Goal: Submit feedback/report problem: Submit feedback/report problem

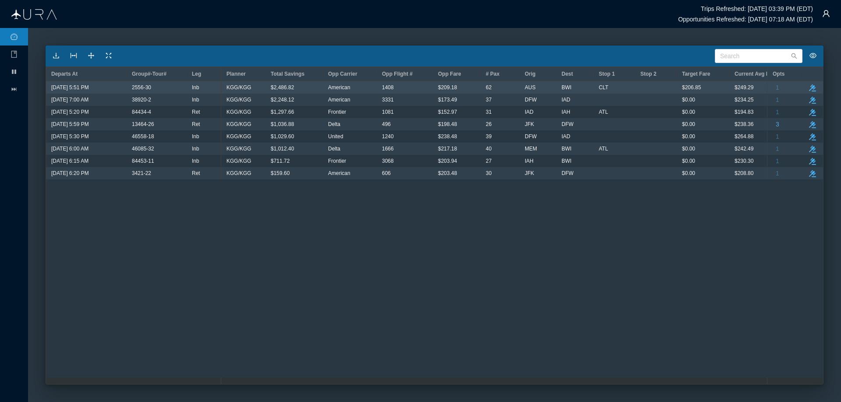
click at [283, 89] on span "$2,486.82" at bounding box center [282, 87] width 23 height 11
click at [813, 87] on icon "button" at bounding box center [812, 88] width 7 height 7
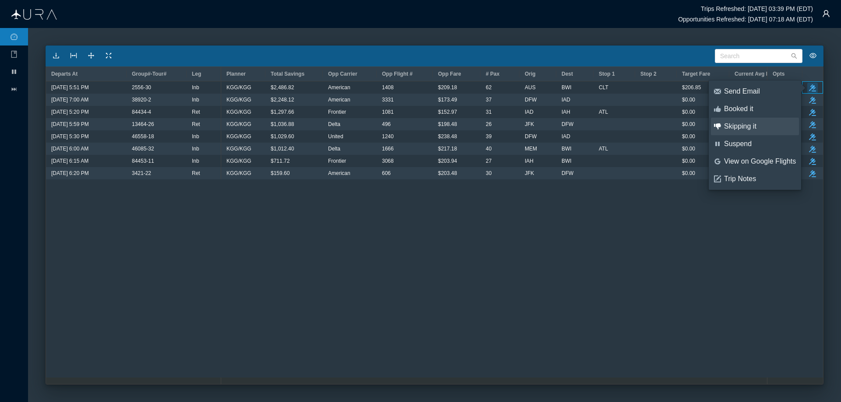
click at [738, 127] on div "Skipping it" at bounding box center [760, 127] width 72 height 10
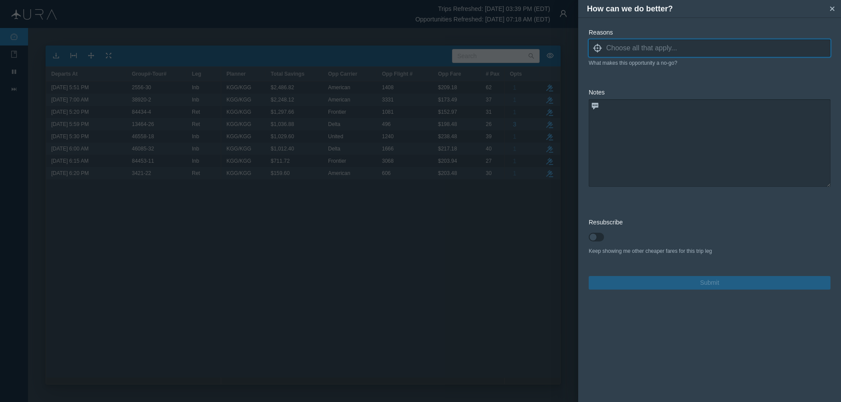
click at [597, 48] on icon at bounding box center [597, 48] width 9 height 9
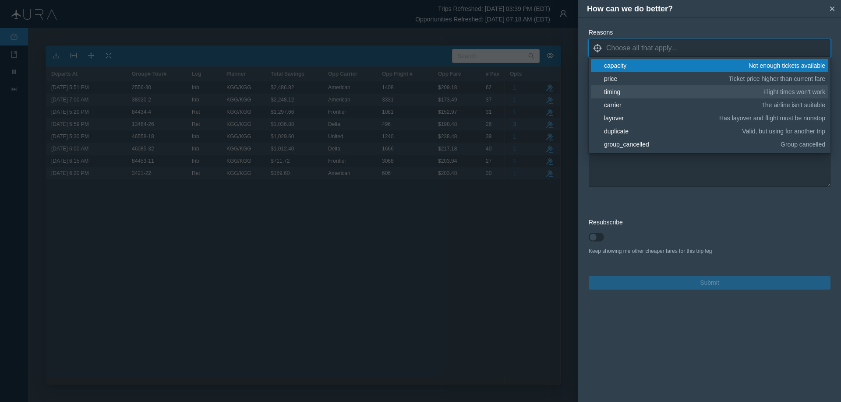
click at [610, 91] on div "timing" at bounding box center [682, 92] width 156 height 9
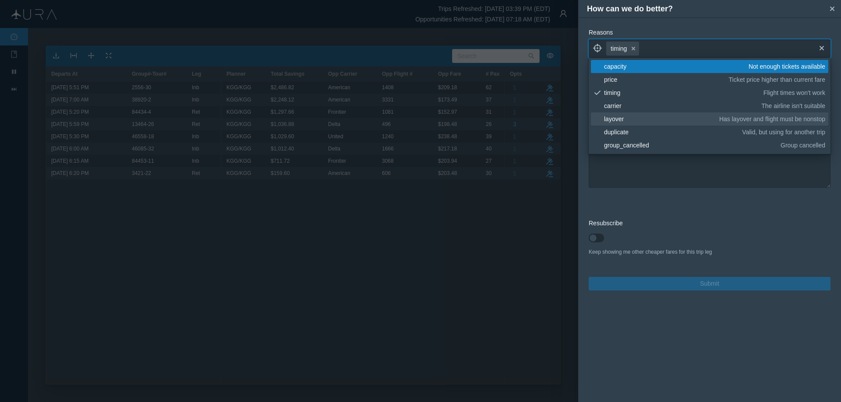
click at [616, 117] on div "layover" at bounding box center [660, 119] width 112 height 9
click at [655, 177] on textarea at bounding box center [709, 144] width 242 height 88
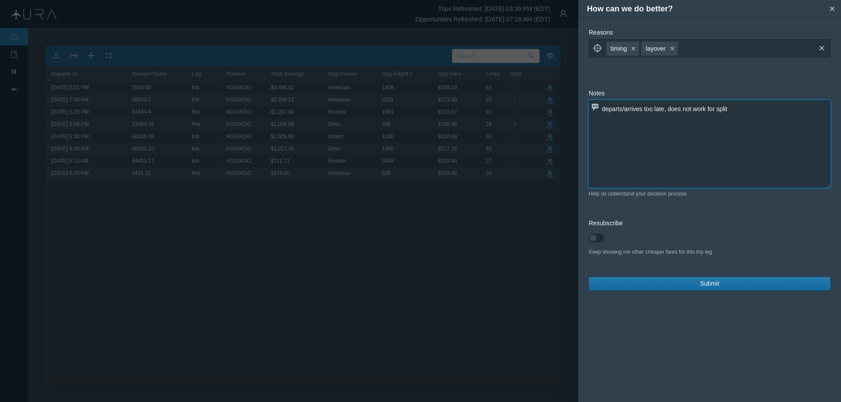
type textarea "departs/arrives too late, does not work for split"
click at [707, 285] on span "Submit" at bounding box center [709, 283] width 19 height 9
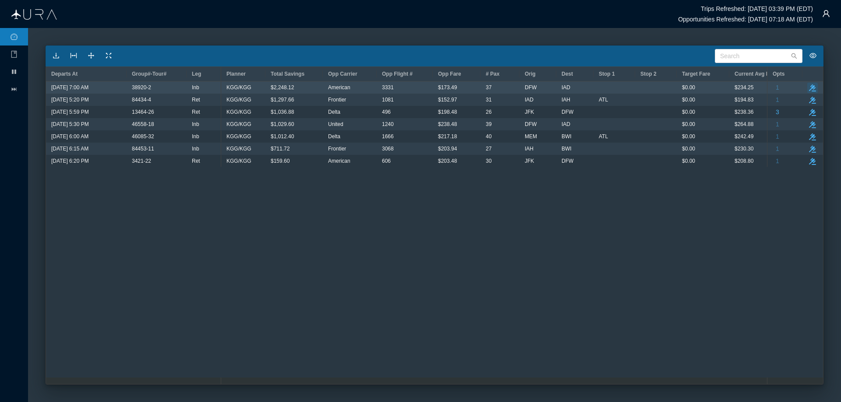
click at [813, 85] on icon "take-action" at bounding box center [812, 88] width 7 height 7
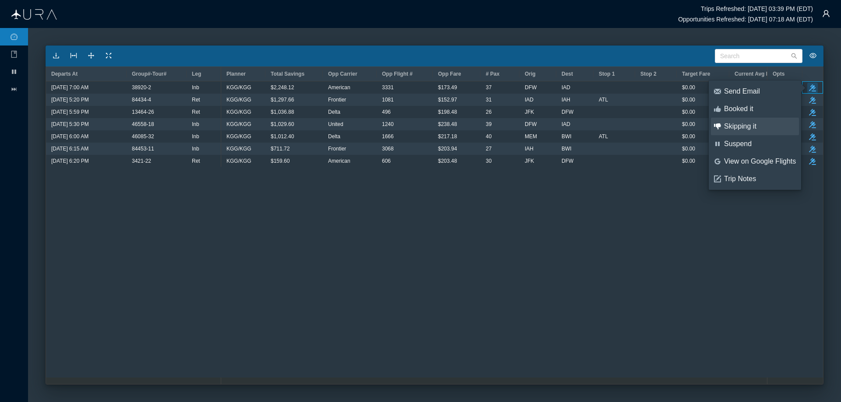
click at [742, 125] on div "Skipping it" at bounding box center [760, 127] width 72 height 10
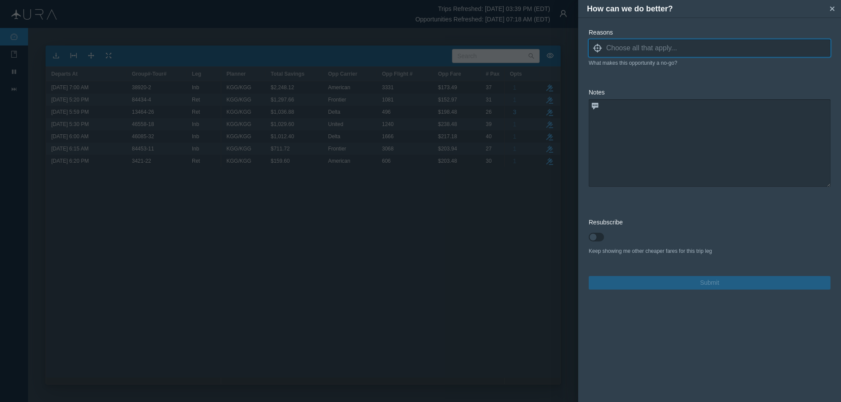
click at [595, 45] on icon "locate" at bounding box center [597, 48] width 9 height 9
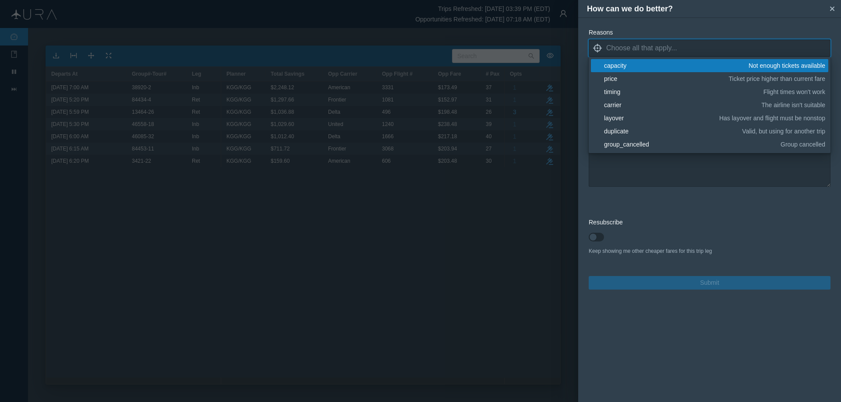
click at [620, 67] on div "capacity" at bounding box center [674, 65] width 141 height 9
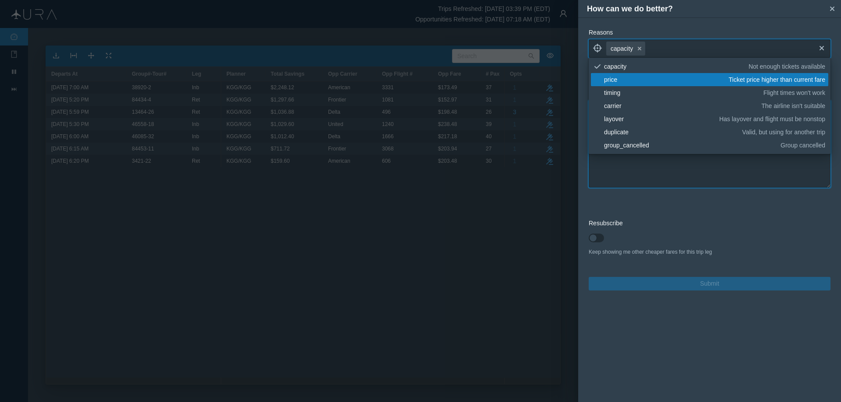
drag, startPoint x: 689, startPoint y: 172, endPoint x: 695, endPoint y: 172, distance: 5.7
click at [689, 171] on textarea at bounding box center [709, 144] width 242 height 88
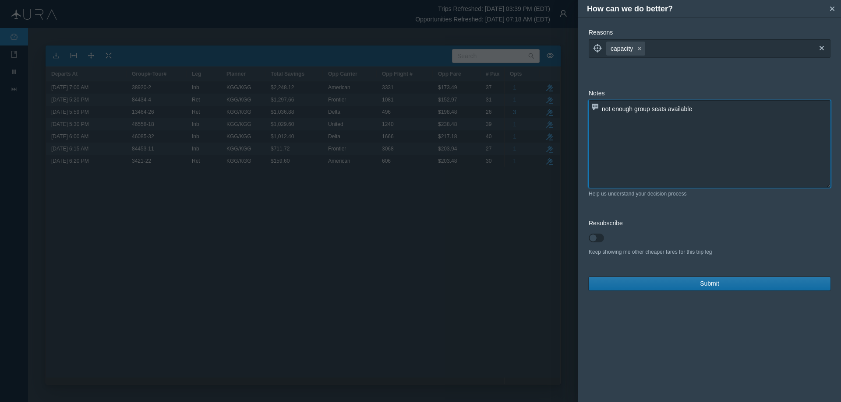
type textarea "not enough group seats available"
click at [714, 283] on span "Submit" at bounding box center [709, 283] width 19 height 9
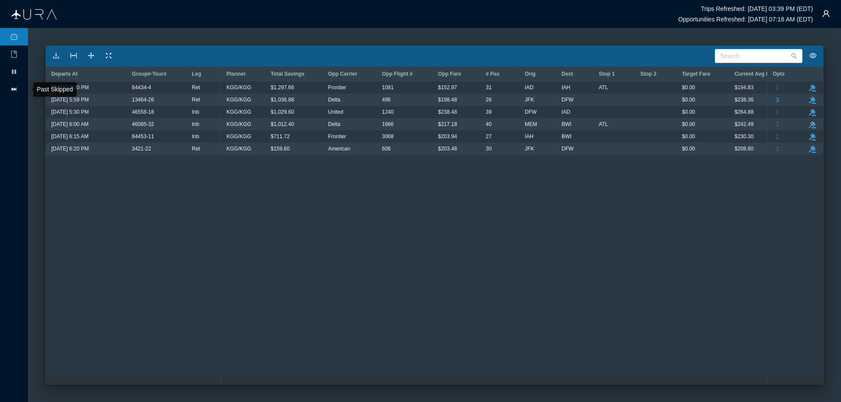
click at [17, 88] on icon "icon: fast-forward" at bounding box center [14, 89] width 7 height 7
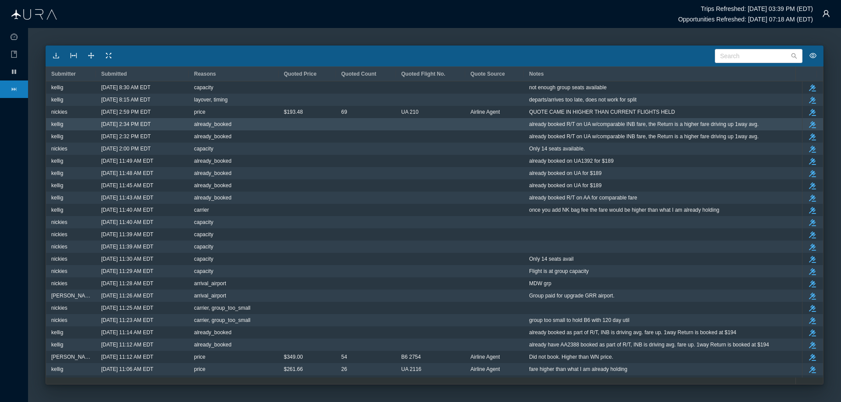
click at [553, 122] on span "already booked R/T on UA w/comparable INB fare, the Return is a higher fare dri…" at bounding box center [643, 124] width 229 height 11
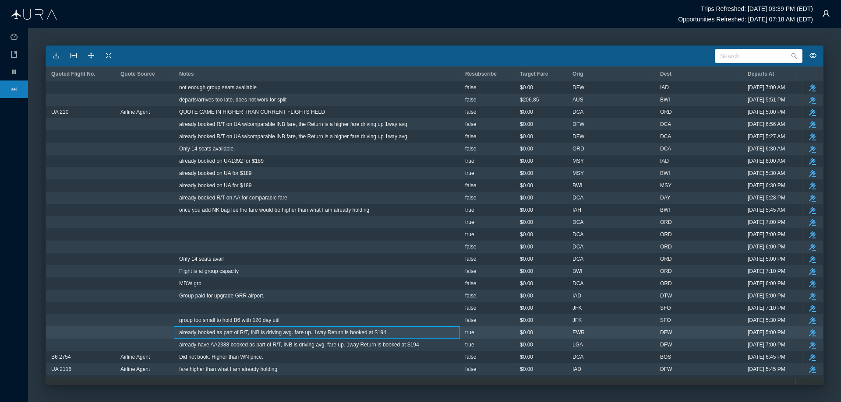
click at [195, 335] on span "already booked as part of R/T, INB is driving avg. fare up. 1way Return is book…" at bounding box center [282, 332] width 207 height 11
drag, startPoint x: 178, startPoint y: 332, endPoint x: 384, endPoint y: 336, distance: 205.4
click at [384, 336] on div "already booked as part of R/T, INB is driving avg. fare up. 1way Return is book…" at bounding box center [317, 333] width 286 height 12
copy span "already booked as part of R/T, INB is driving avg. fare up. 1way Return is book…"
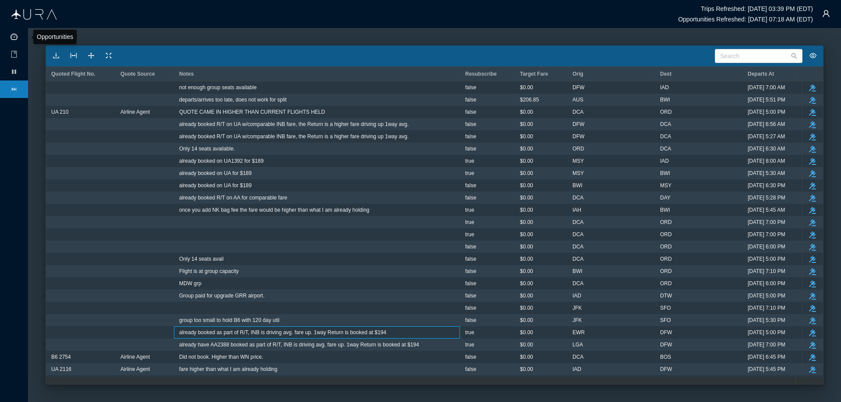
click at [15, 35] on icon "icon: dashboard" at bounding box center [14, 36] width 7 height 7
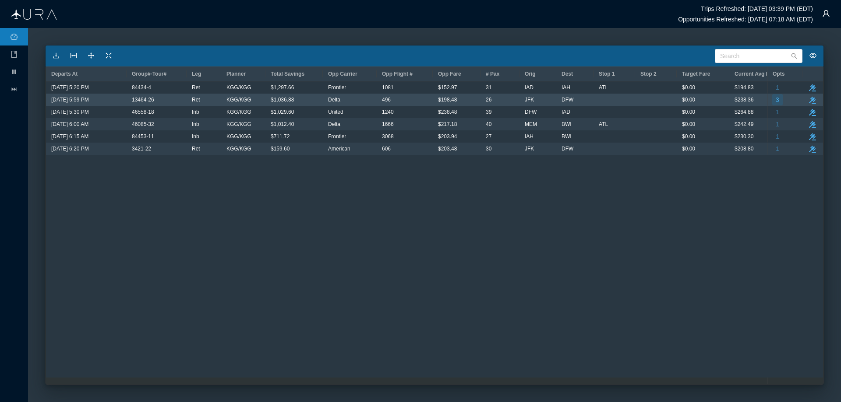
click at [777, 100] on span "3" at bounding box center [777, 99] width 4 height 11
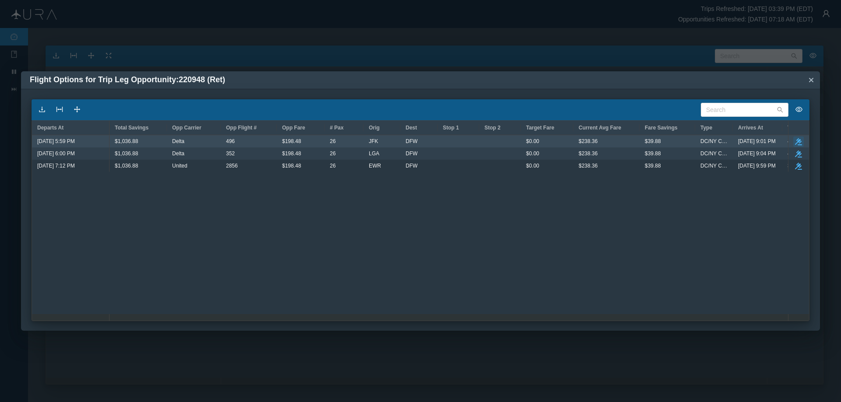
drag, startPoint x: 799, startPoint y: 139, endPoint x: 801, endPoint y: 143, distance: 4.9
click at [799, 139] on icon "take-action" at bounding box center [798, 141] width 7 height 7
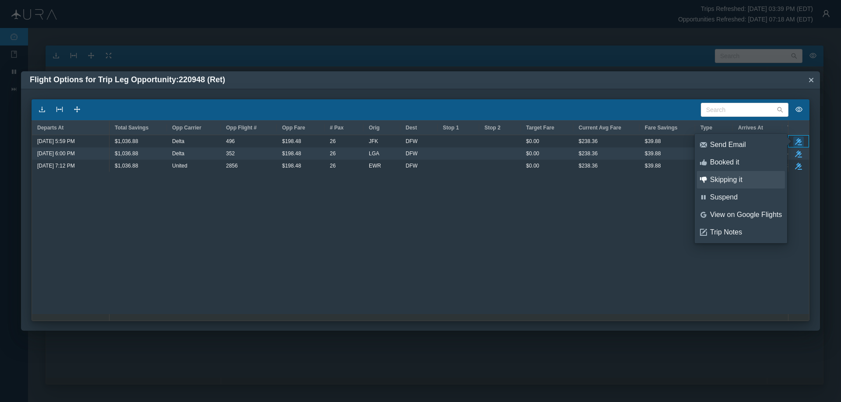
click at [723, 177] on div "Skipping it" at bounding box center [746, 180] width 72 height 10
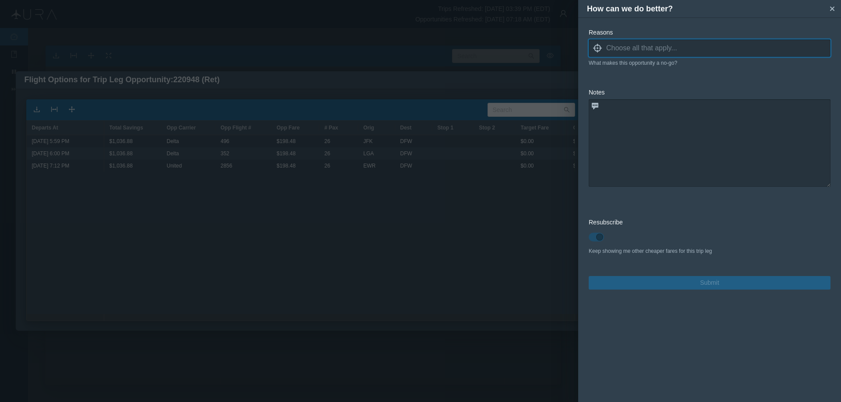
click at [598, 49] on icon "locate" at bounding box center [597, 48] width 9 height 9
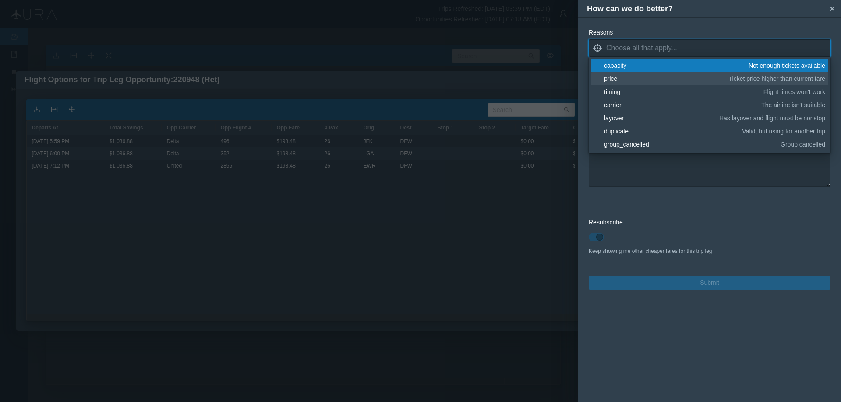
click at [616, 77] on div "price" at bounding box center [665, 78] width 122 height 9
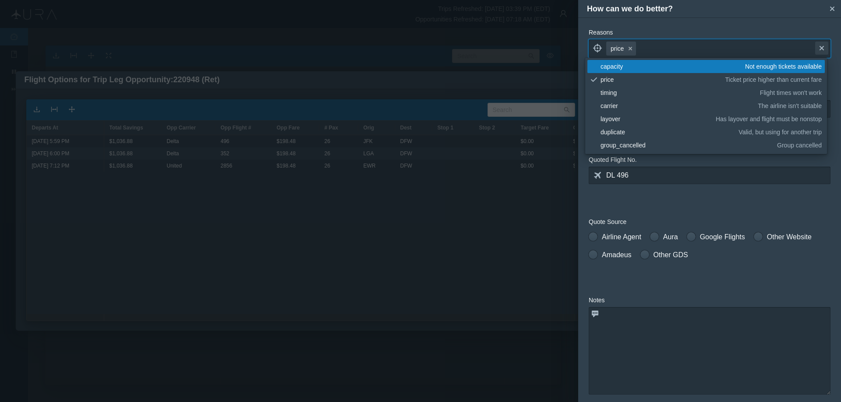
click at [818, 46] on icon "cross" at bounding box center [821, 48] width 7 height 7
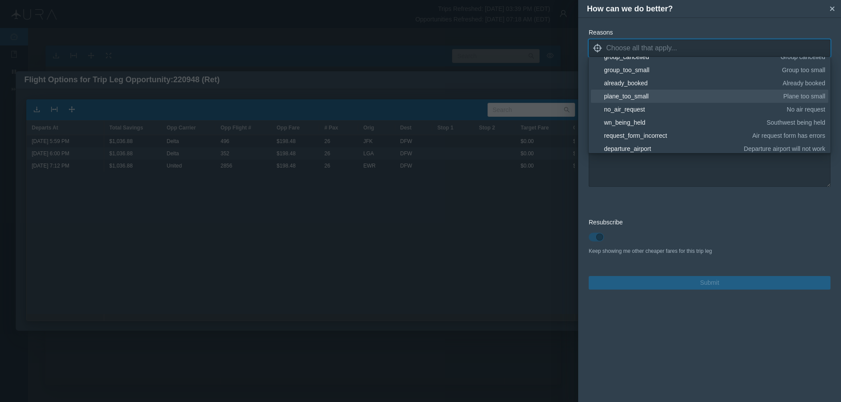
scroll to position [131, 0]
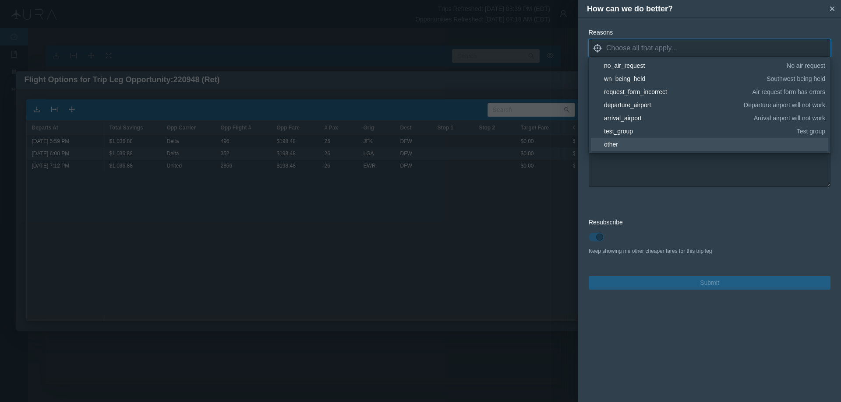
click at [621, 145] on div "other" at bounding box center [713, 144] width 218 height 9
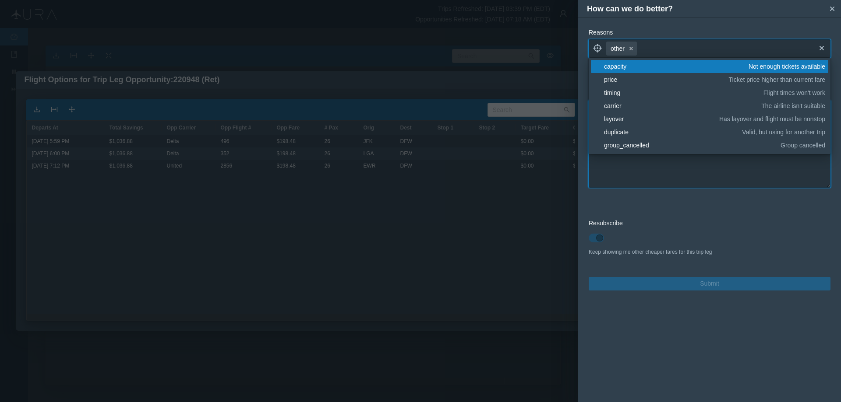
drag, startPoint x: 647, startPoint y: 168, endPoint x: 630, endPoint y: 143, distance: 30.4
click at [646, 167] on textarea at bounding box center [709, 144] width 242 height 88
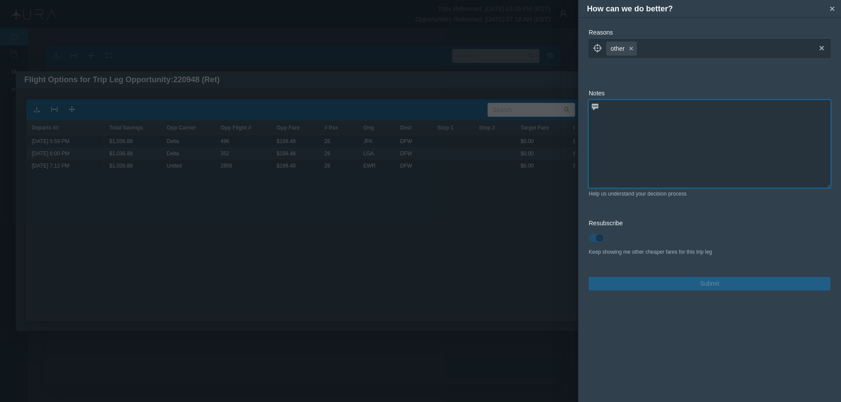
paste textarea "already booked as part of R/T, INB is driving avg. fare up. 1way Return is book…"
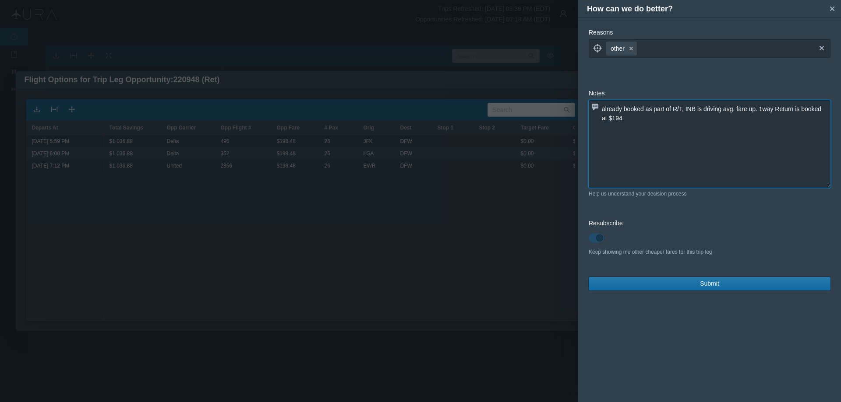
type textarea "already booked as part of R/T, INB is driving avg. fare up. 1way Return is book…"
click at [707, 283] on span "Submit" at bounding box center [709, 283] width 19 height 9
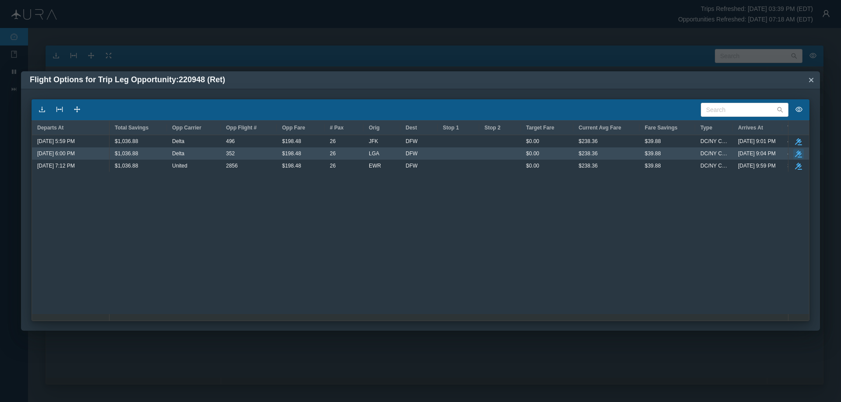
click at [798, 152] on icon "button" at bounding box center [798, 154] width 7 height 7
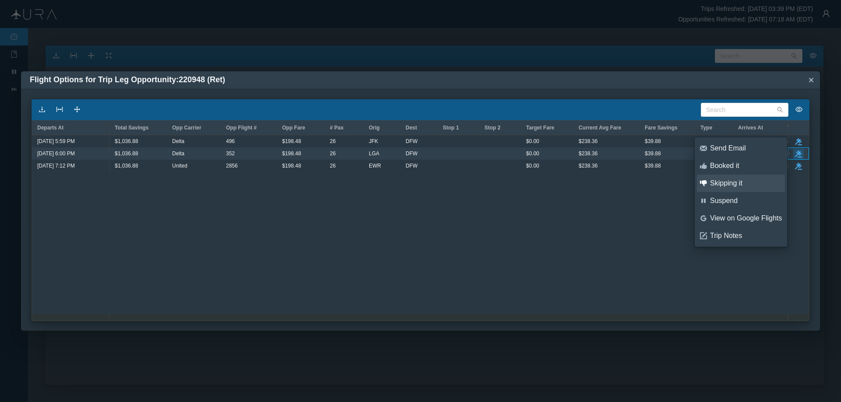
click at [725, 185] on div "Skipping it" at bounding box center [746, 184] width 72 height 10
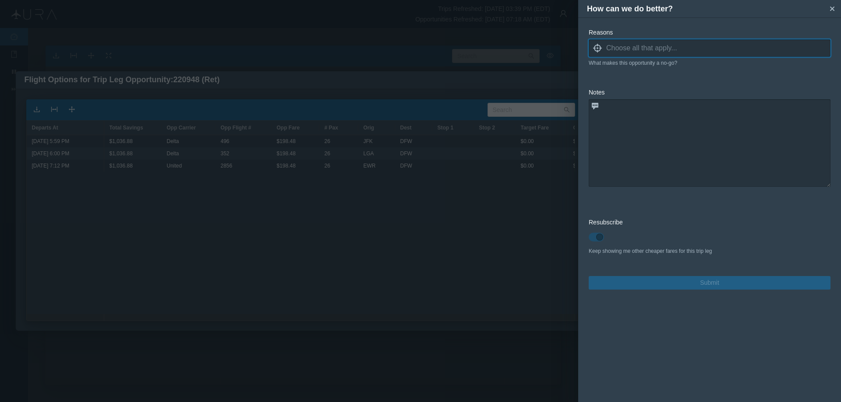
click at [597, 48] on icon at bounding box center [597, 48] width 9 height 9
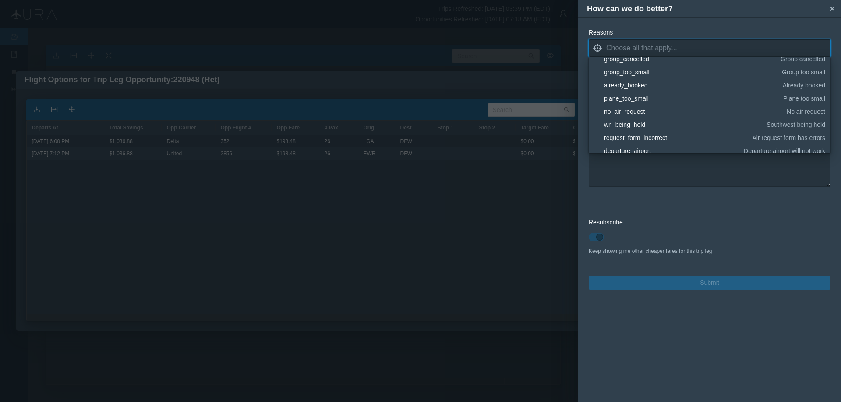
scroll to position [131, 0]
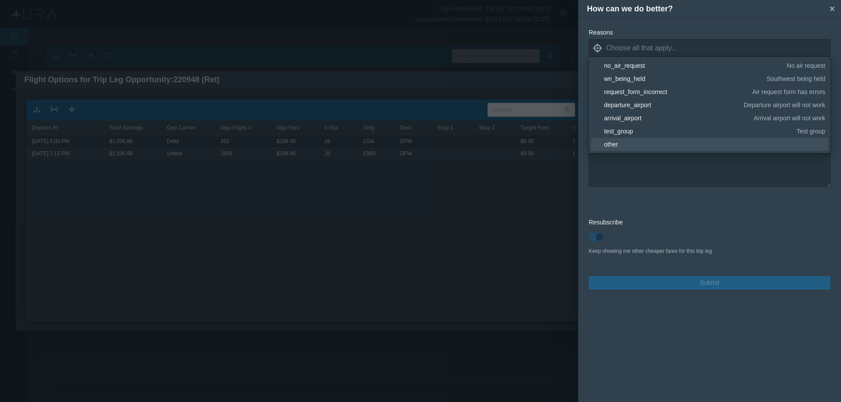
click at [612, 144] on div "other" at bounding box center [713, 144] width 218 height 9
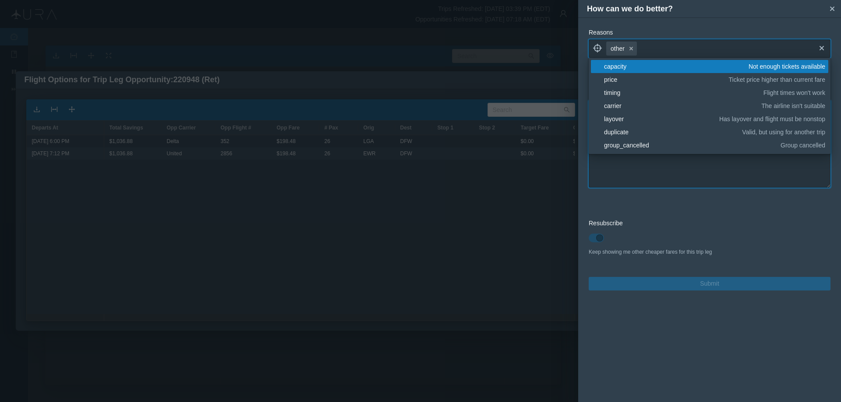
click at [637, 169] on textarea at bounding box center [709, 144] width 242 height 88
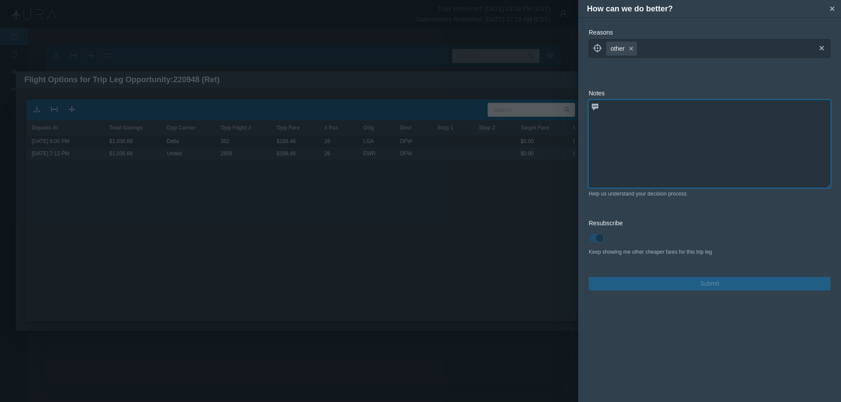
paste textarea "already booked as part of R/T, INB is driving avg. fare up. 1way Return is book…"
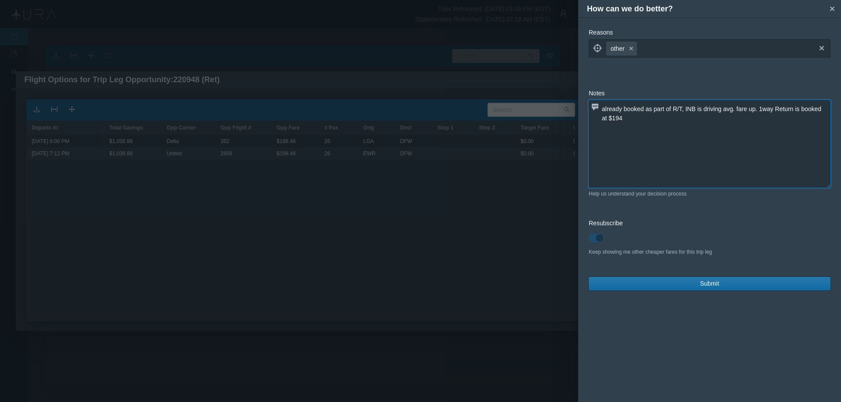
type textarea "already booked as part of R/T, INB is driving avg. fare up. 1way Return is book…"
click at [680, 283] on button "Submit" at bounding box center [709, 284] width 242 height 14
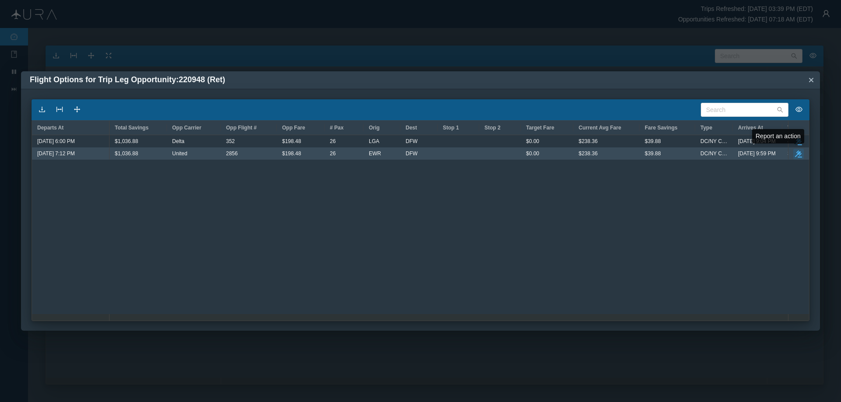
click at [800, 154] on icon "button" at bounding box center [798, 154] width 7 height 7
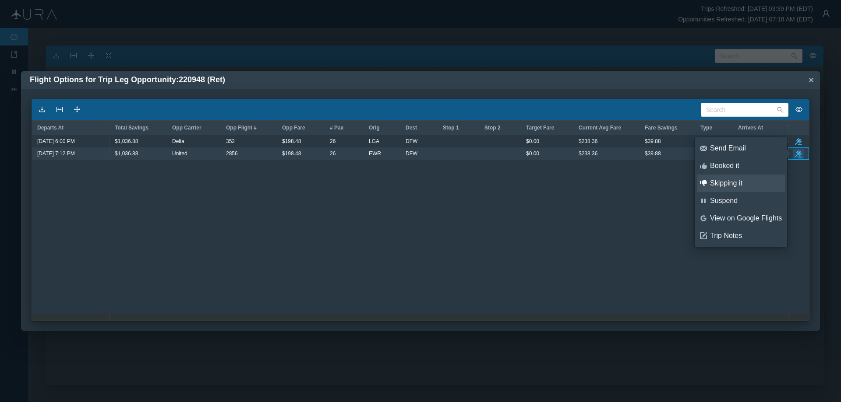
click at [732, 181] on div "Skipping it" at bounding box center [746, 184] width 72 height 10
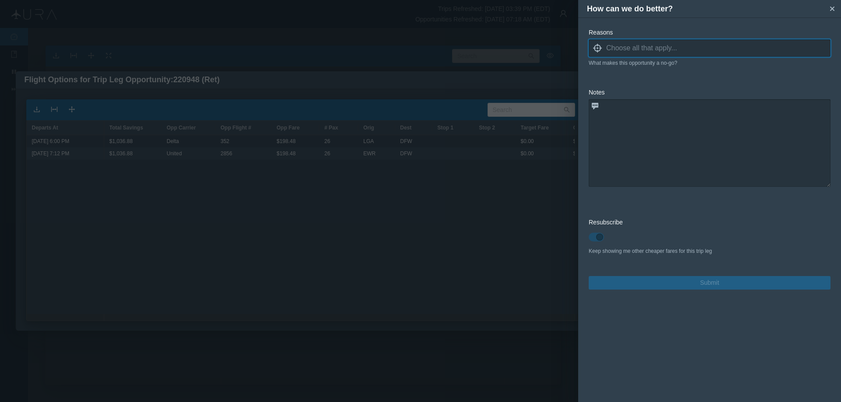
click at [597, 49] on icon "locate" at bounding box center [597, 48] width 9 height 9
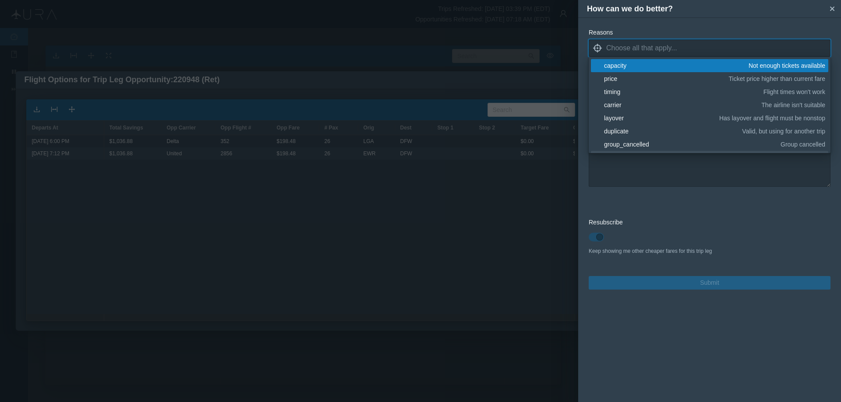
click at [617, 153] on div "group_too_small" at bounding box center [691, 157] width 175 height 9
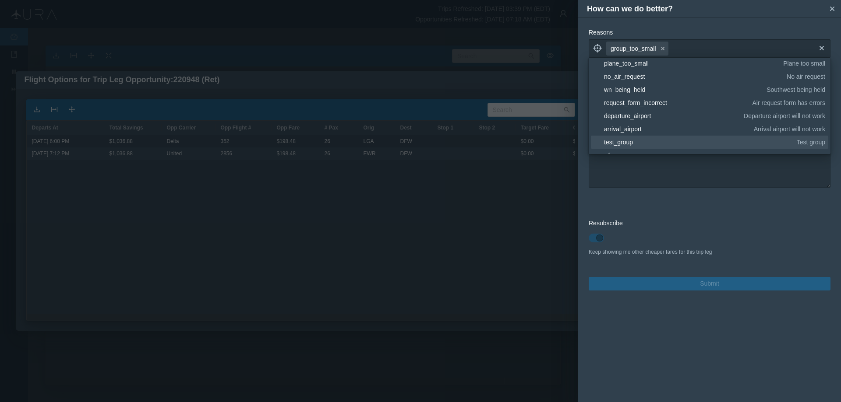
click at [612, 142] on div "test_group" at bounding box center [699, 142] width 190 height 9
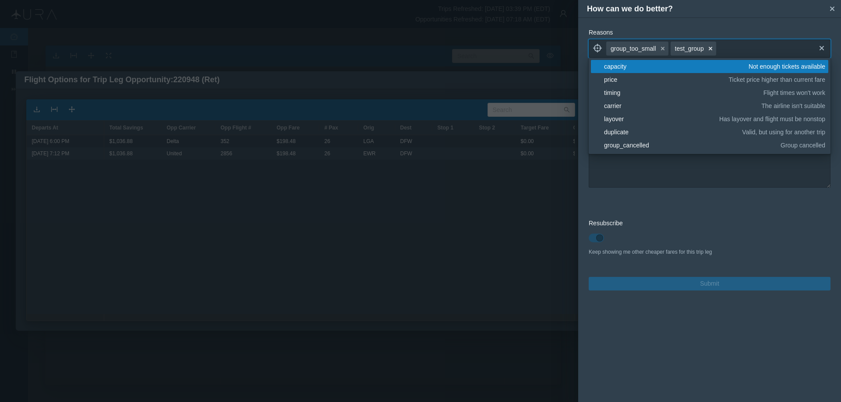
click at [712, 47] on icon "small-cross" at bounding box center [710, 48] width 7 height 7
click at [661, 48] on icon "button" at bounding box center [663, 49] width 4 height 4
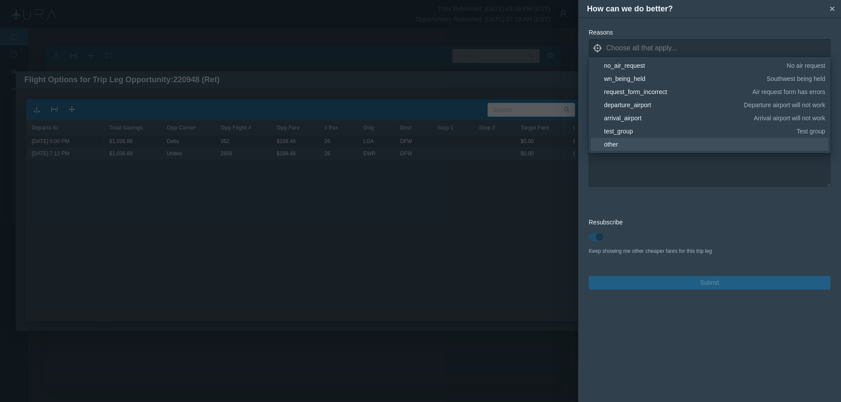
click at [612, 143] on div "other" at bounding box center [713, 144] width 218 height 9
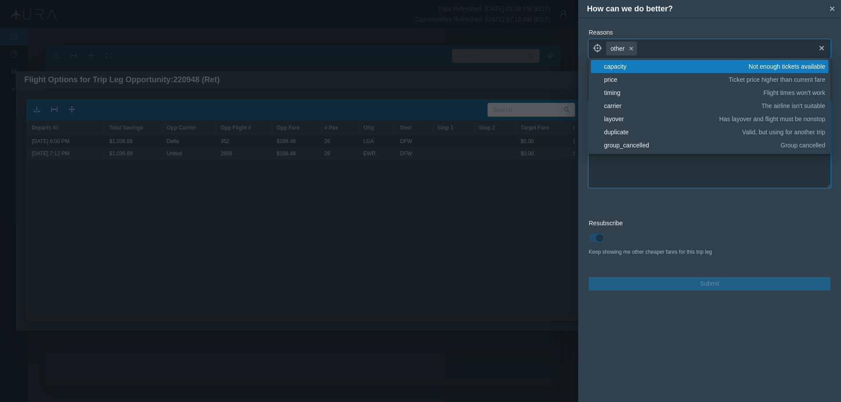
click at [644, 169] on textarea at bounding box center [709, 144] width 242 height 88
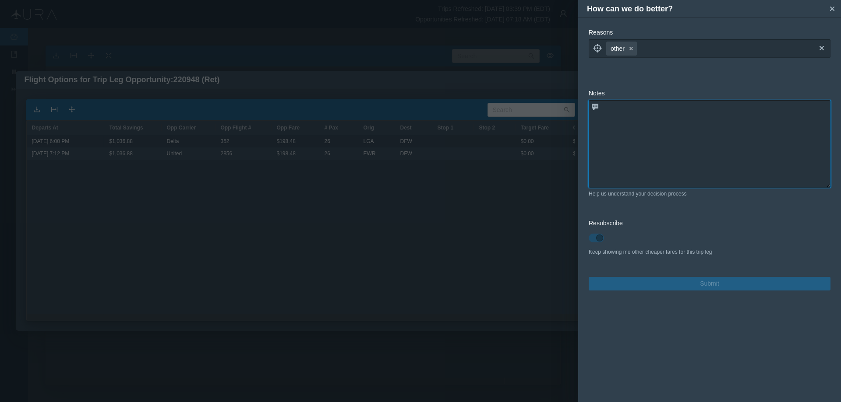
paste textarea "already booked as part of R/T, INB is driving avg. fare up. 1way Return is book…"
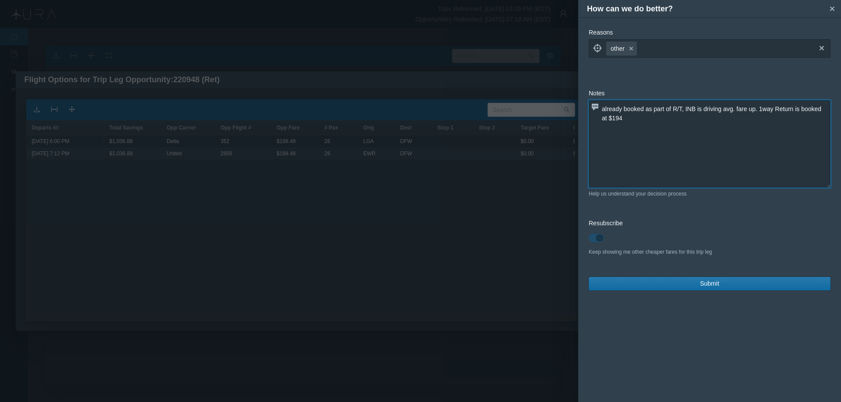
type textarea "already booked as part of R/T, INB is driving avg. fare up. 1way Return is book…"
click at [702, 283] on span "Submit" at bounding box center [709, 283] width 19 height 9
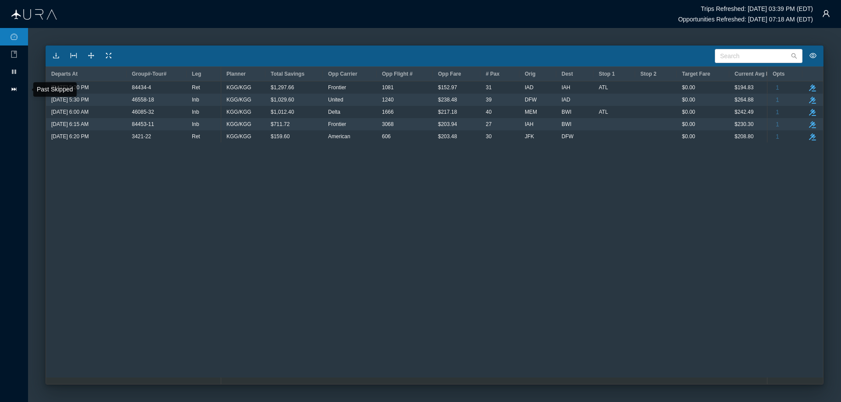
click at [14, 88] on icon "icon: fast-forward" at bounding box center [14, 89] width 7 height 7
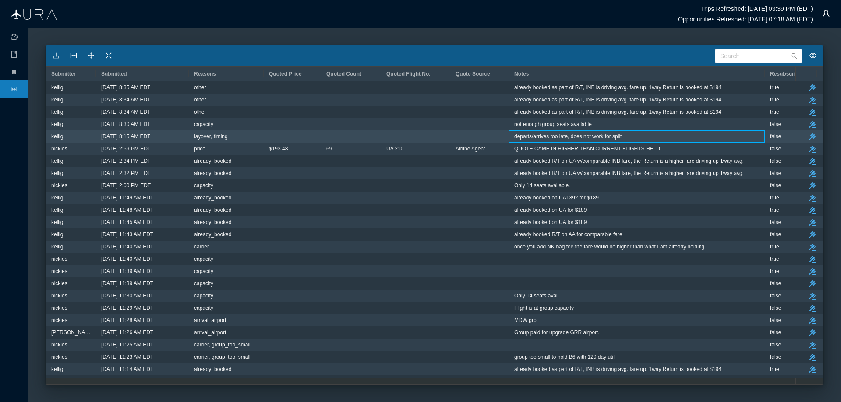
click at [555, 137] on span "departs/arrives too late, does not work for split" at bounding box center [567, 136] width 107 height 11
drag, startPoint x: 514, startPoint y: 137, endPoint x: 625, endPoint y: 137, distance: 110.8
click at [625, 137] on div "departs/arrives too late, does not work for split" at bounding box center [636, 136] width 245 height 11
copy span "departs/arrives too late, does not work for split"
click at [643, 137] on div "departs/arrives too late, does not work for split" at bounding box center [636, 136] width 245 height 11
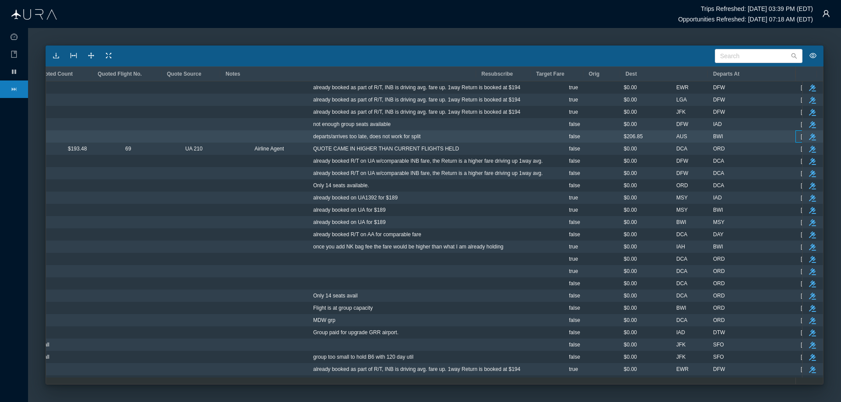
scroll to position [0, 289]
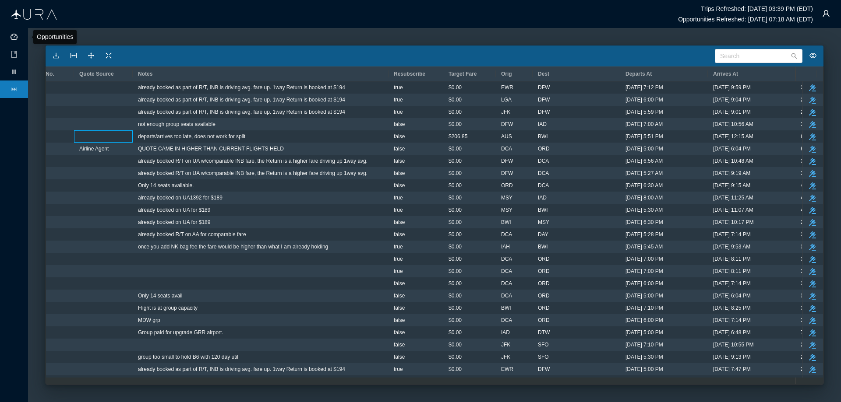
click at [15, 34] on icon "icon: dashboard" at bounding box center [14, 37] width 7 height 6
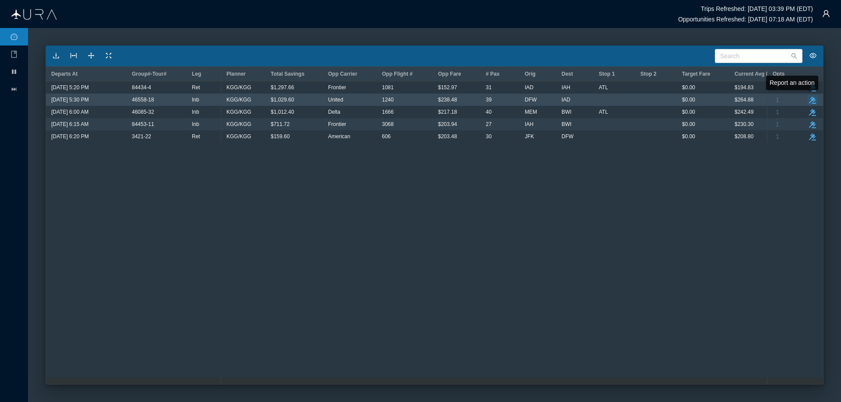
click at [811, 99] on icon "button" at bounding box center [812, 100] width 7 height 7
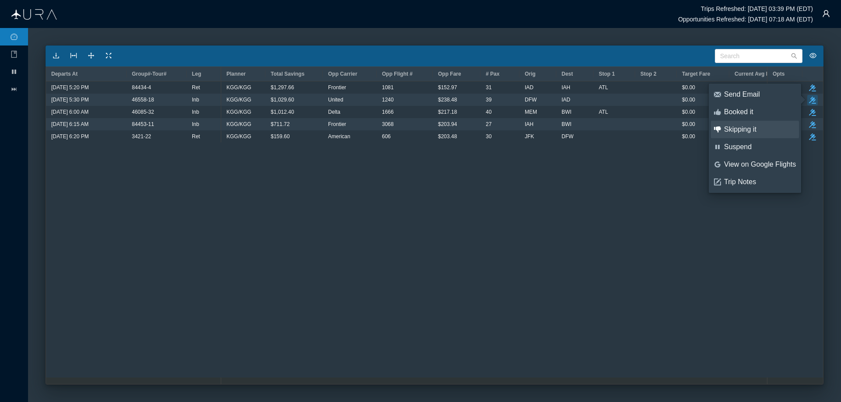
click at [744, 129] on div "Skipping it" at bounding box center [760, 130] width 72 height 10
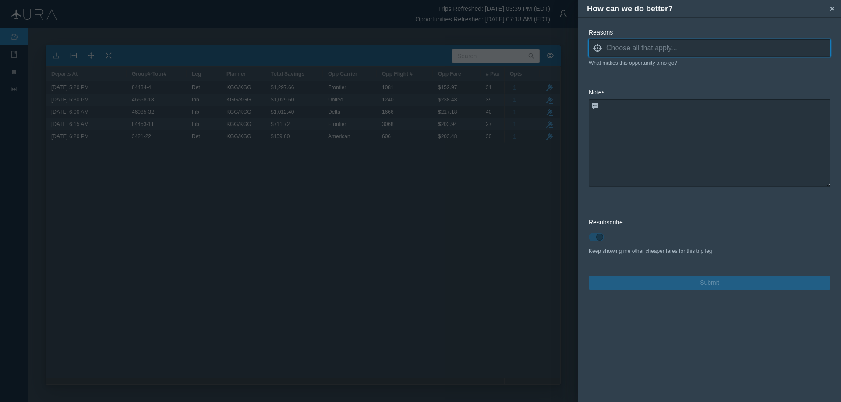
click at [597, 46] on icon at bounding box center [597, 48] width 9 height 9
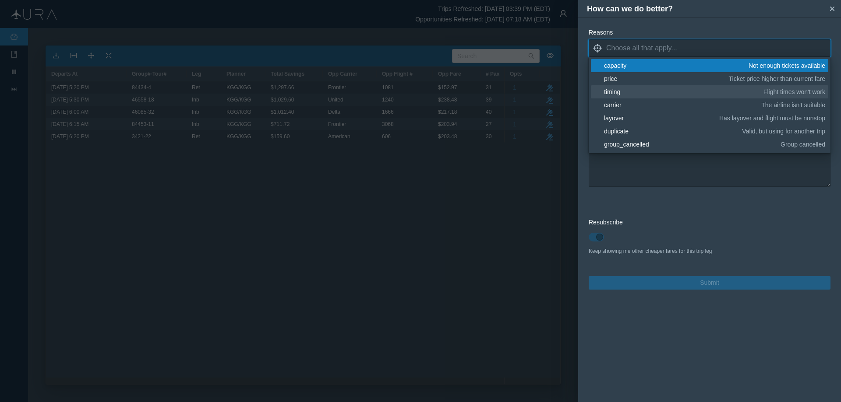
click at [618, 89] on div "timing" at bounding box center [682, 92] width 156 height 9
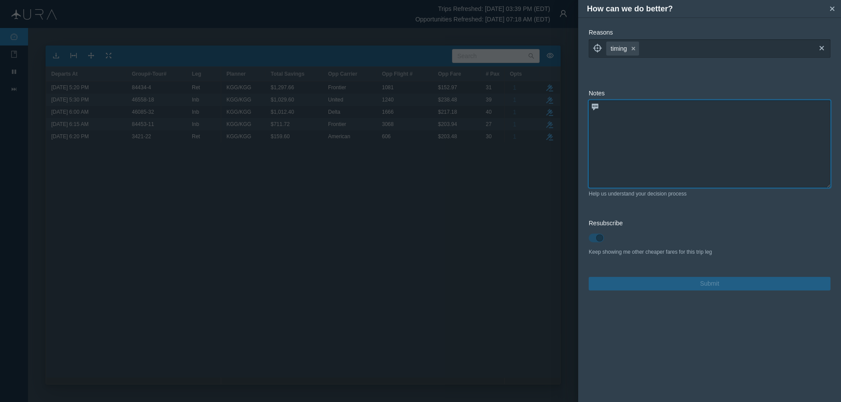
drag, startPoint x: 654, startPoint y: 174, endPoint x: 637, endPoint y: 146, distance: 33.0
click at [654, 174] on textarea at bounding box center [709, 144] width 242 height 88
paste textarea "departs/arrives too late, does not work for split"
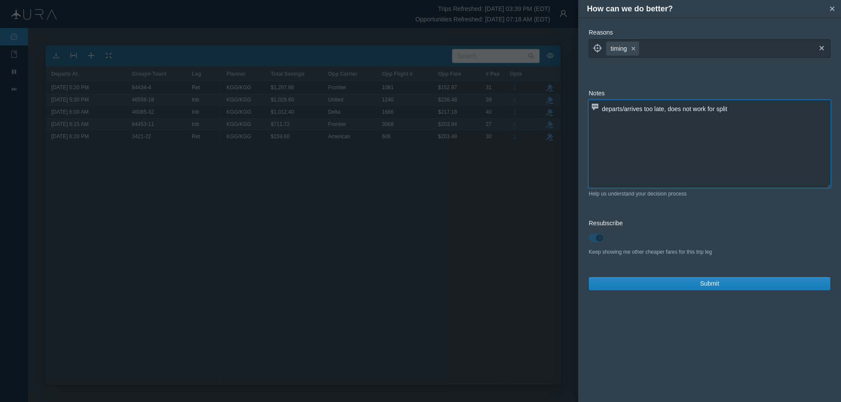
click at [747, 108] on textarea "departs/arrives too late, does not work for split" at bounding box center [709, 144] width 242 height 88
type textarea "departs/arrives too late"
click at [722, 282] on button "Submit" at bounding box center [709, 284] width 242 height 14
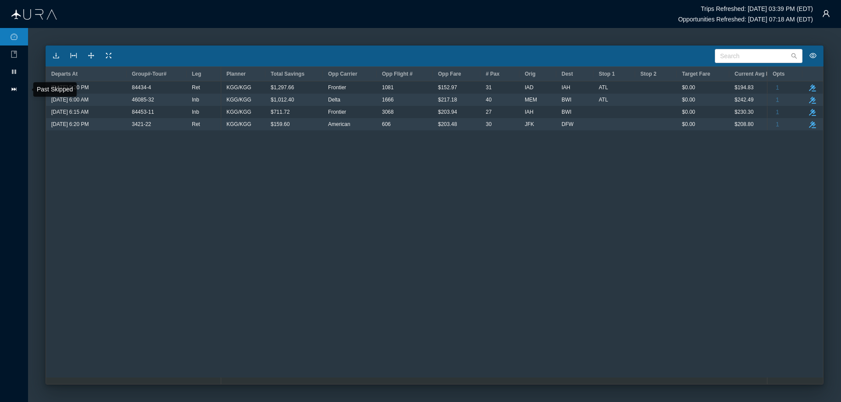
click at [17, 88] on icon "icon: fast-forward" at bounding box center [14, 89] width 7 height 7
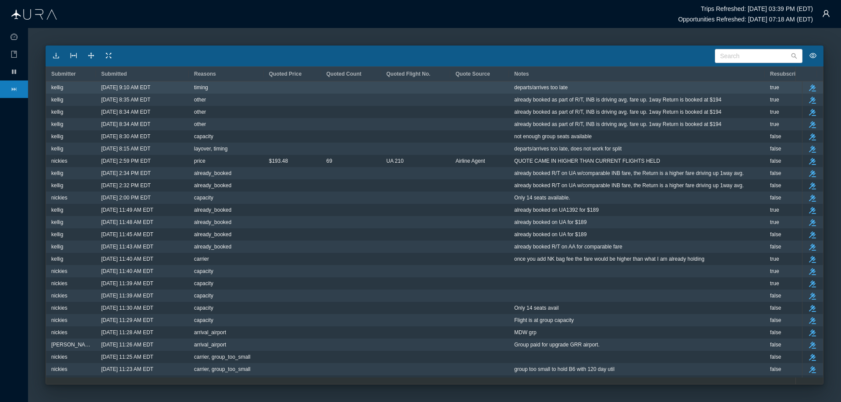
click at [150, 87] on span "[DATE] 9:10 AM EDT" at bounding box center [125, 87] width 49 height 11
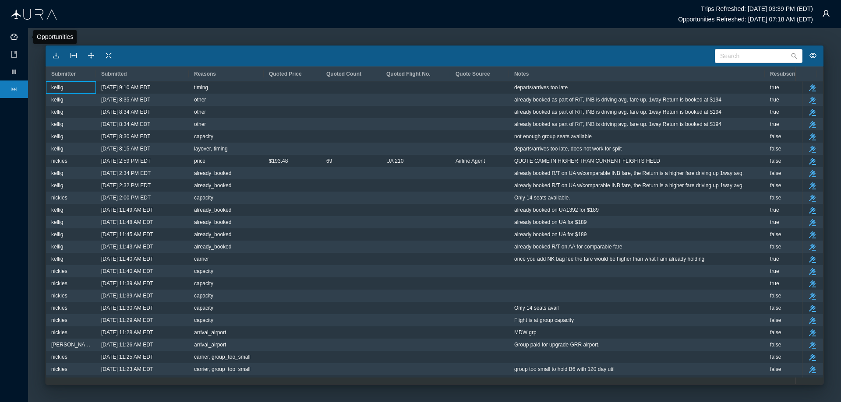
click at [12, 36] on icon "icon: dashboard" at bounding box center [14, 36] width 7 height 7
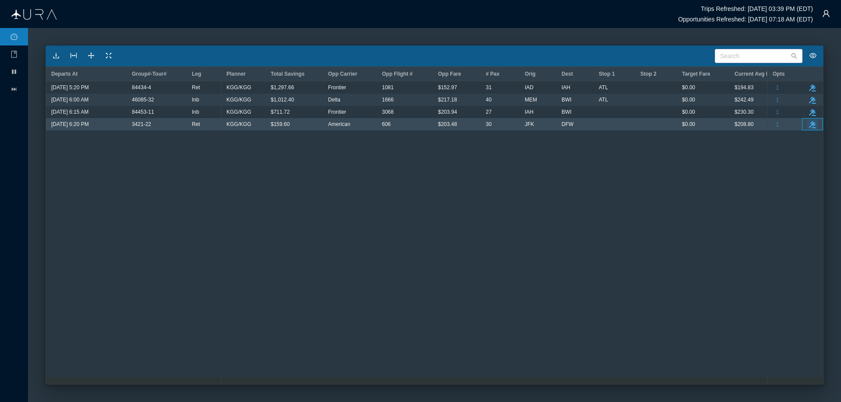
click at [815, 126] on icon "take-action" at bounding box center [812, 124] width 7 height 7
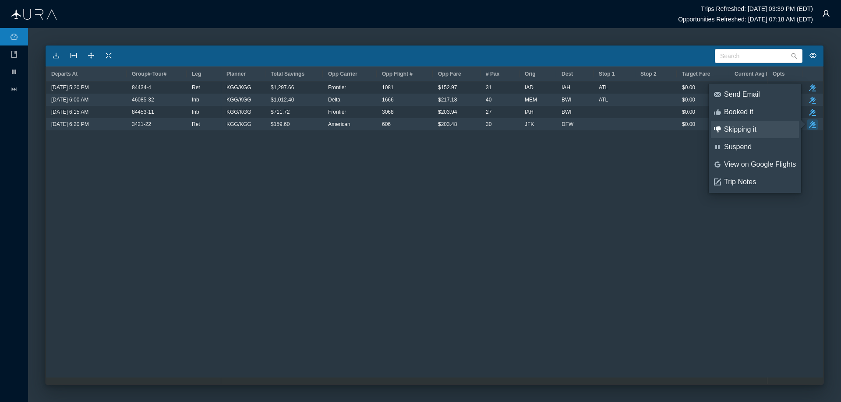
click at [749, 129] on div "Skipping it" at bounding box center [760, 130] width 72 height 10
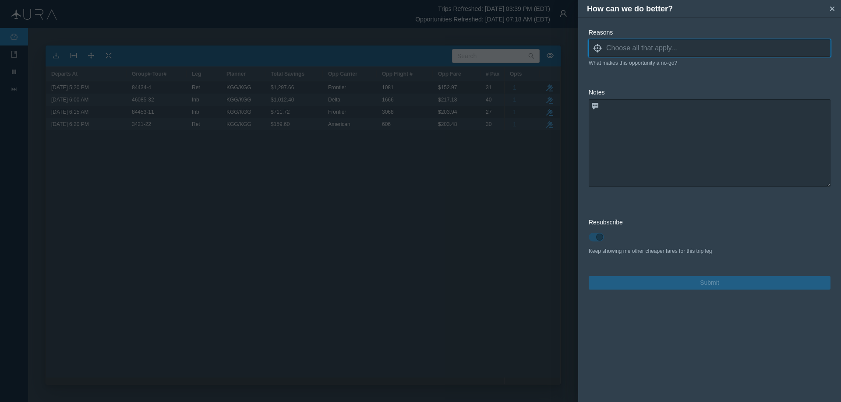
click at [597, 49] on icon "locate" at bounding box center [597, 48] width 9 height 9
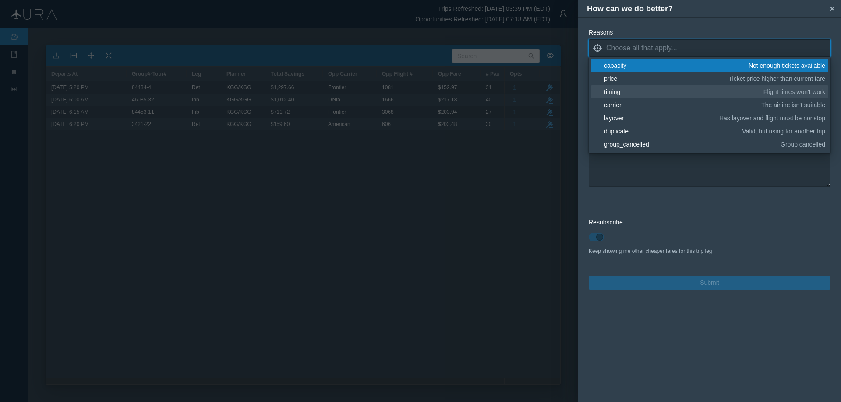
click at [620, 92] on div "timing" at bounding box center [682, 92] width 156 height 9
click at [673, 174] on textarea at bounding box center [709, 144] width 242 height 88
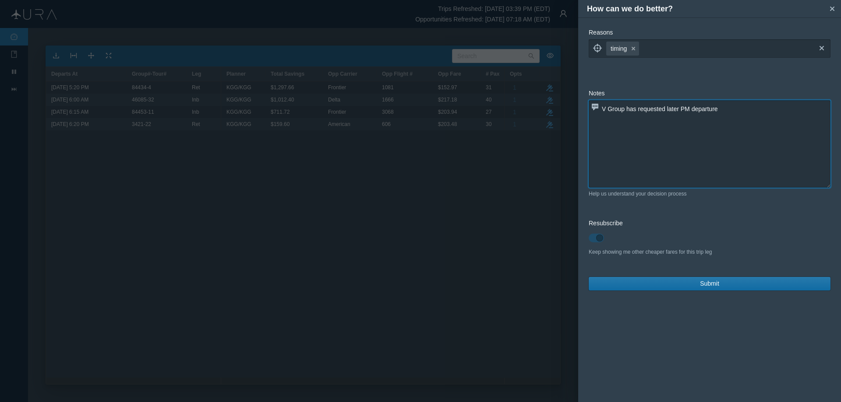
type textarea "V Group has requested later PM departure"
click at [711, 283] on span "Submit" at bounding box center [709, 283] width 19 height 9
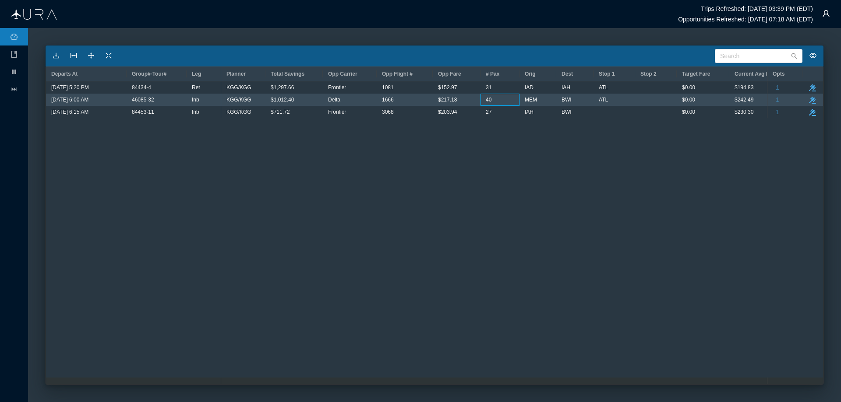
click at [503, 99] on div "40" at bounding box center [500, 99] width 28 height 11
